Goal: Task Accomplishment & Management: Complete application form

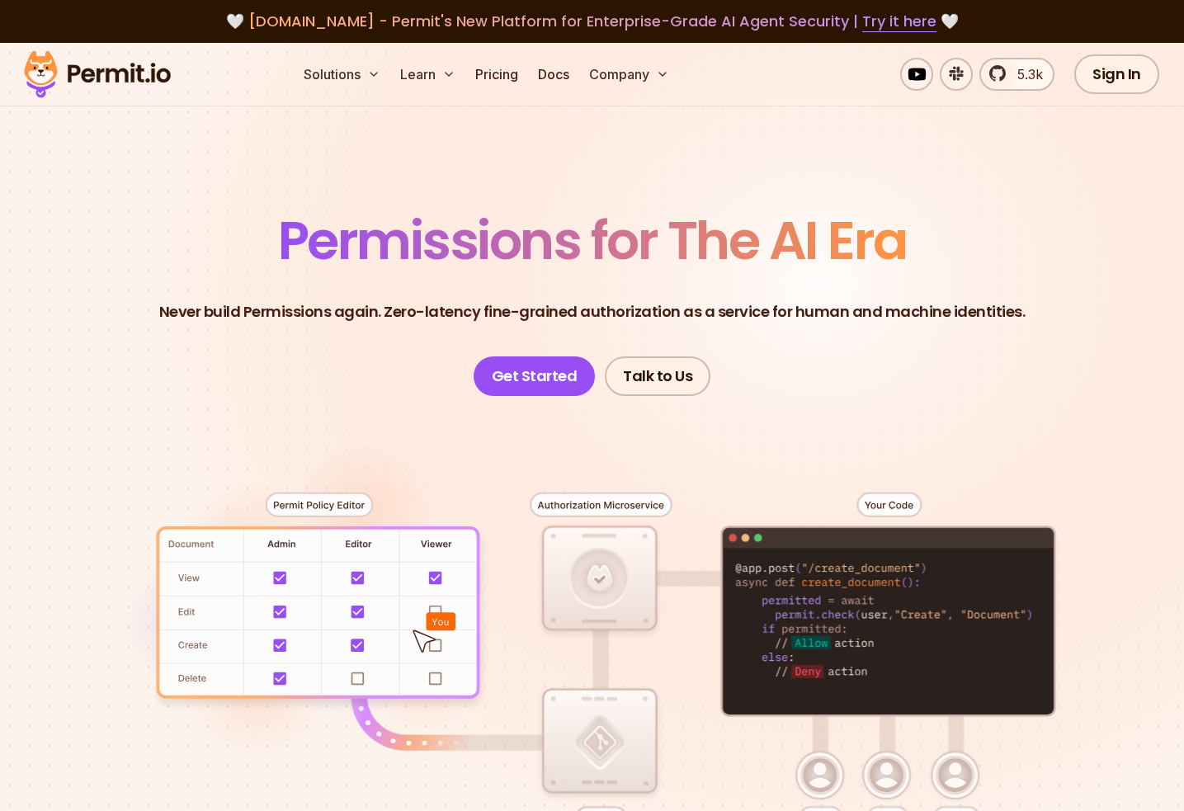
click at [82, 67] on img at bounding box center [97, 74] width 162 height 56
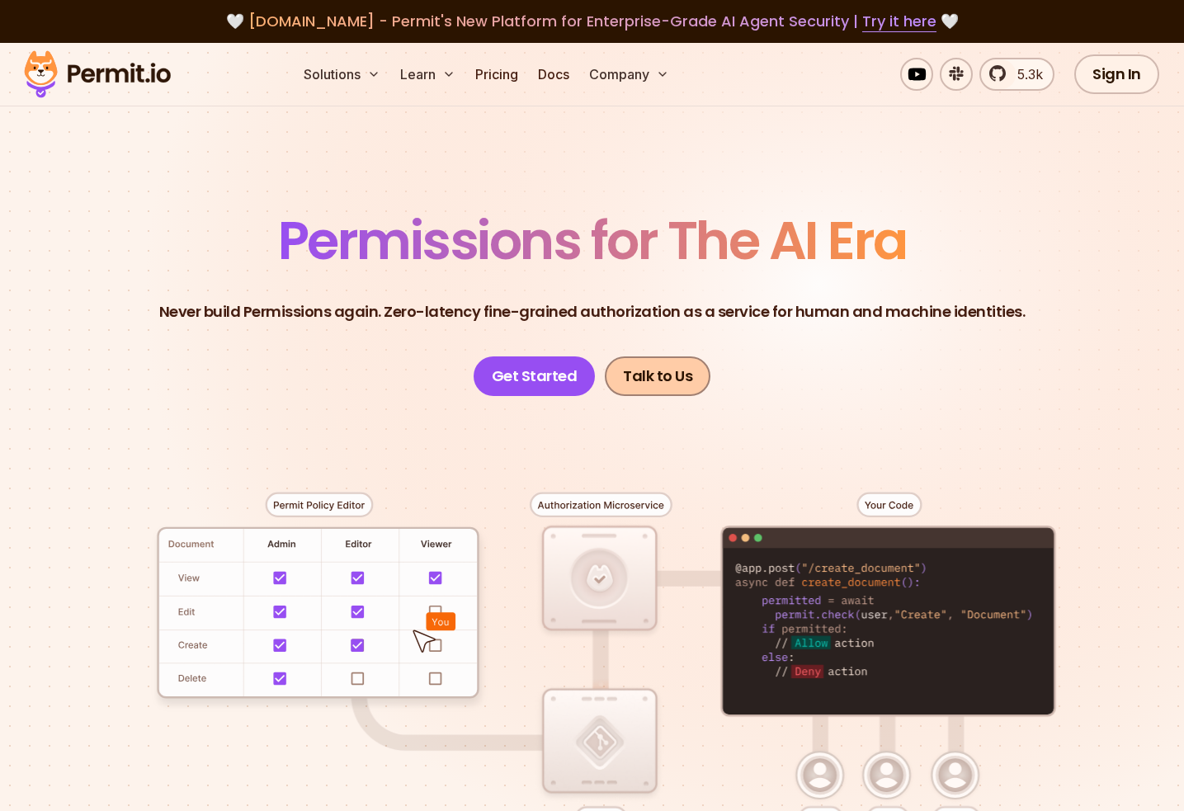
click at [674, 363] on link "Talk to Us" at bounding box center [658, 376] width 106 height 40
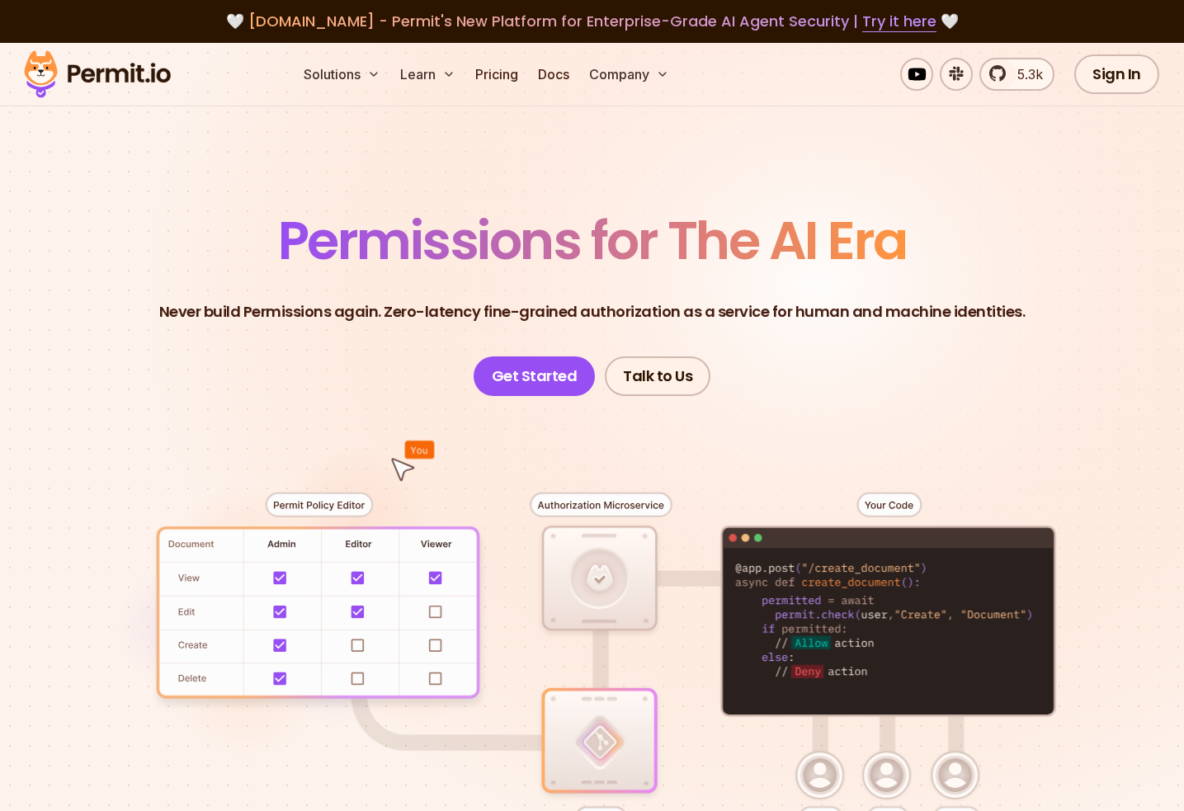
drag, startPoint x: 905, startPoint y: 88, endPoint x: 766, endPoint y: 223, distance: 193.1
click at [897, 95] on div "Solutions Learn Pricing Docs Company 5.3k Sign In Start Now" at bounding box center [592, 75] width 1184 height 64
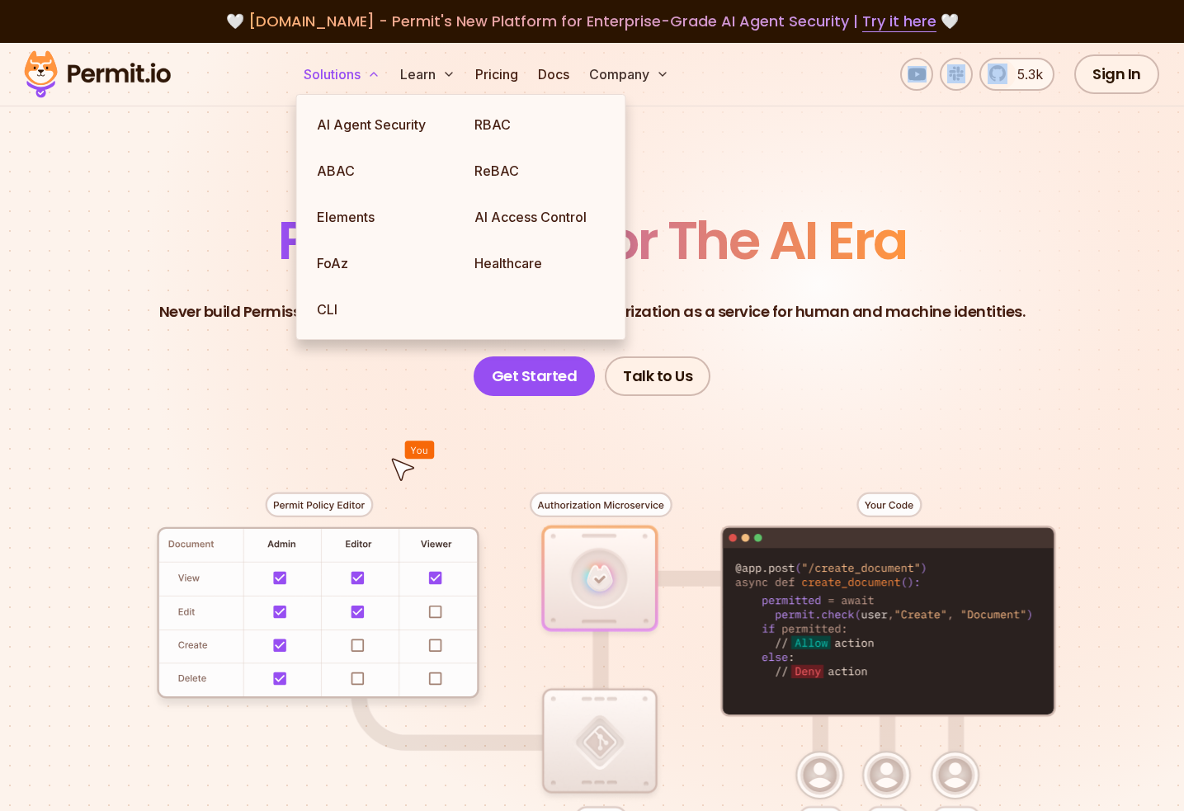
click at [360, 82] on button "Solutions" at bounding box center [342, 74] width 90 height 33
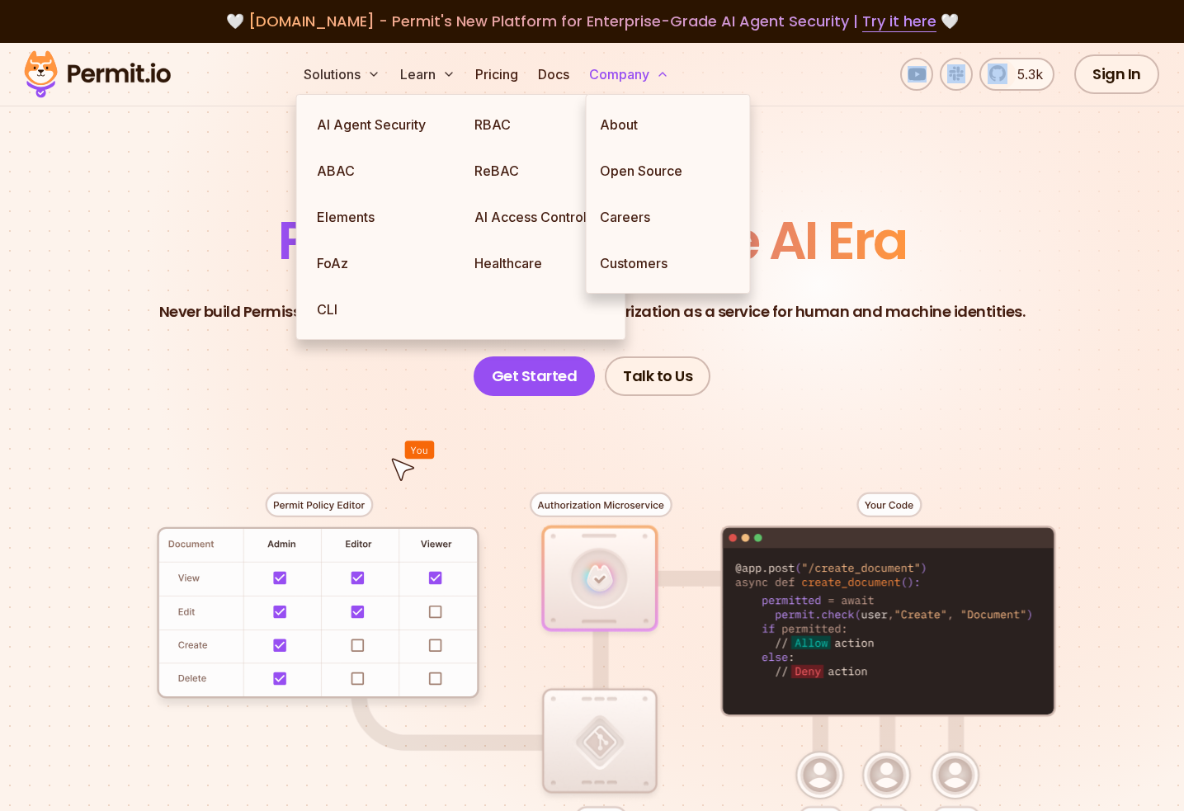
click at [633, 73] on button "Company" at bounding box center [628, 74] width 93 height 33
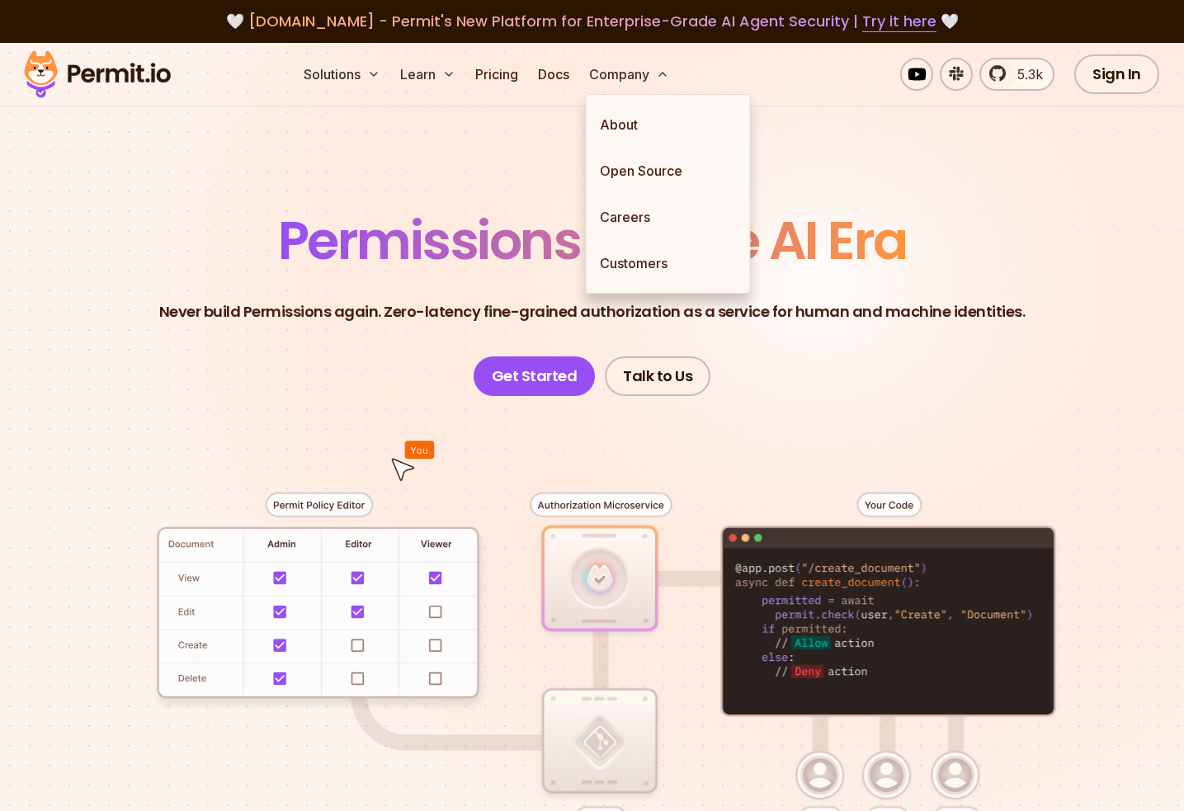
click at [931, 128] on section "Permissions for The AI Era Never build Permissions again. Zero-latency fine-gra…" at bounding box center [592, 573] width 1184 height 1060
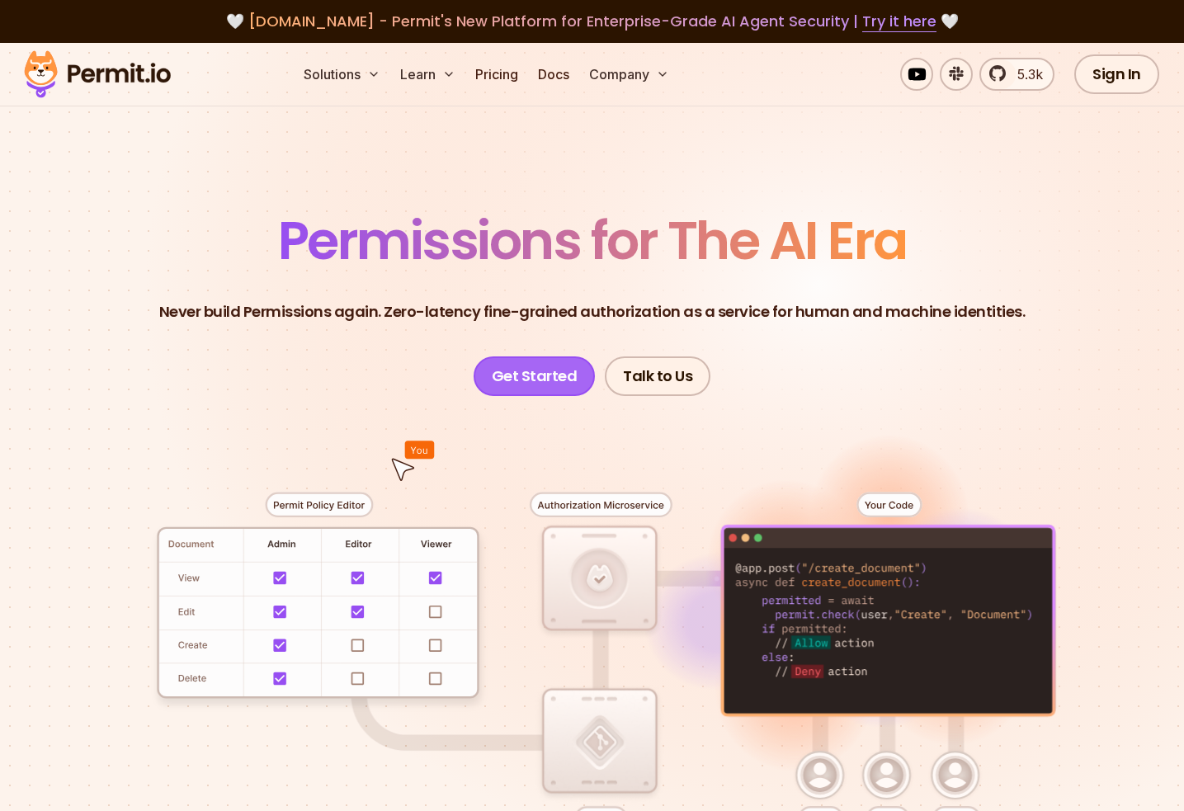
click at [563, 379] on link "Get Started" at bounding box center [534, 376] width 122 height 40
